Goal: Information Seeking & Learning: Learn about a topic

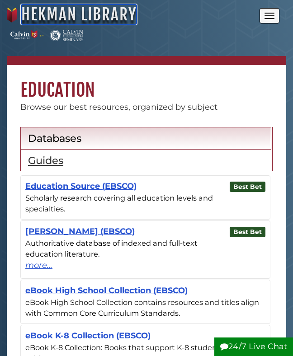
click at [65, 19] on link "Hekman Library" at bounding box center [78, 15] width 115 height 20
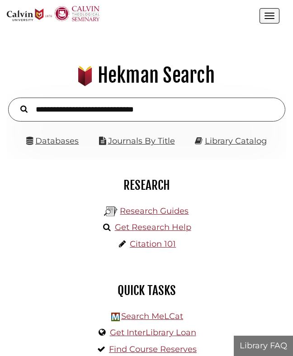
scroll to position [89, 266]
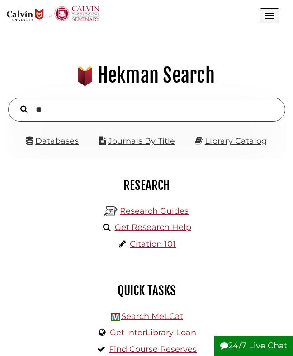
type input "*"
type input "**********"
click at [16, 103] on button "Search" at bounding box center [24, 108] width 16 height 11
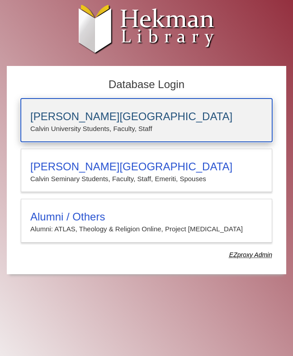
click at [129, 114] on h3 "[PERSON_NAME][GEOGRAPHIC_DATA]" at bounding box center [146, 116] width 232 height 13
